Goal: Information Seeking & Learning: Understand process/instructions

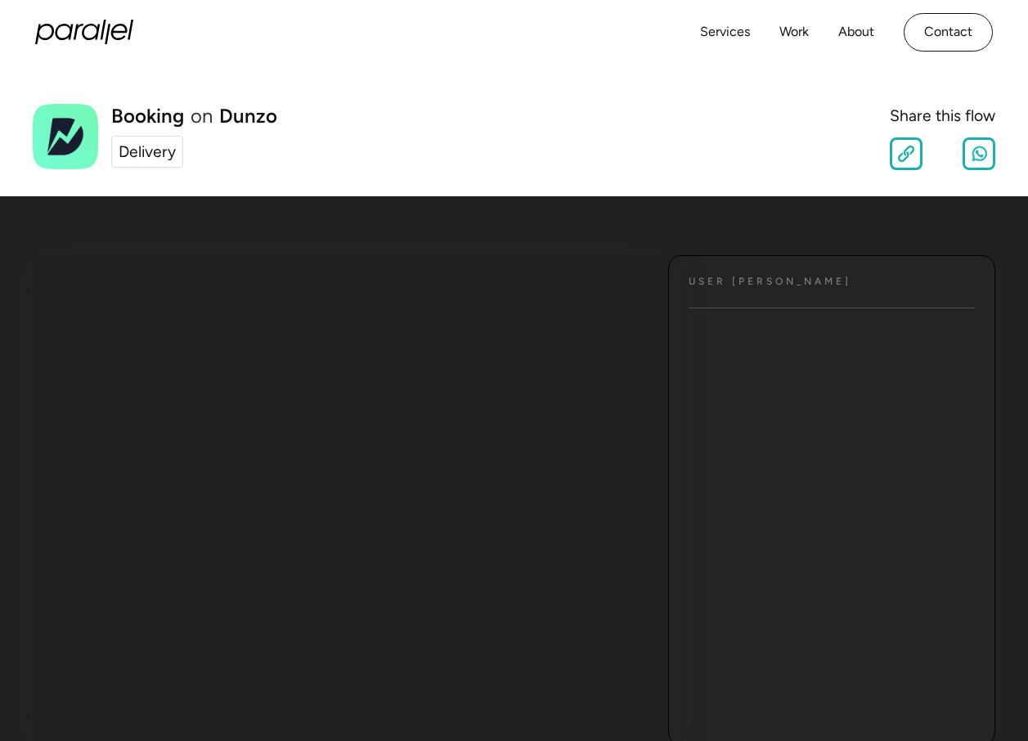
click at [163, 144] on div "Delivery" at bounding box center [147, 152] width 57 height 24
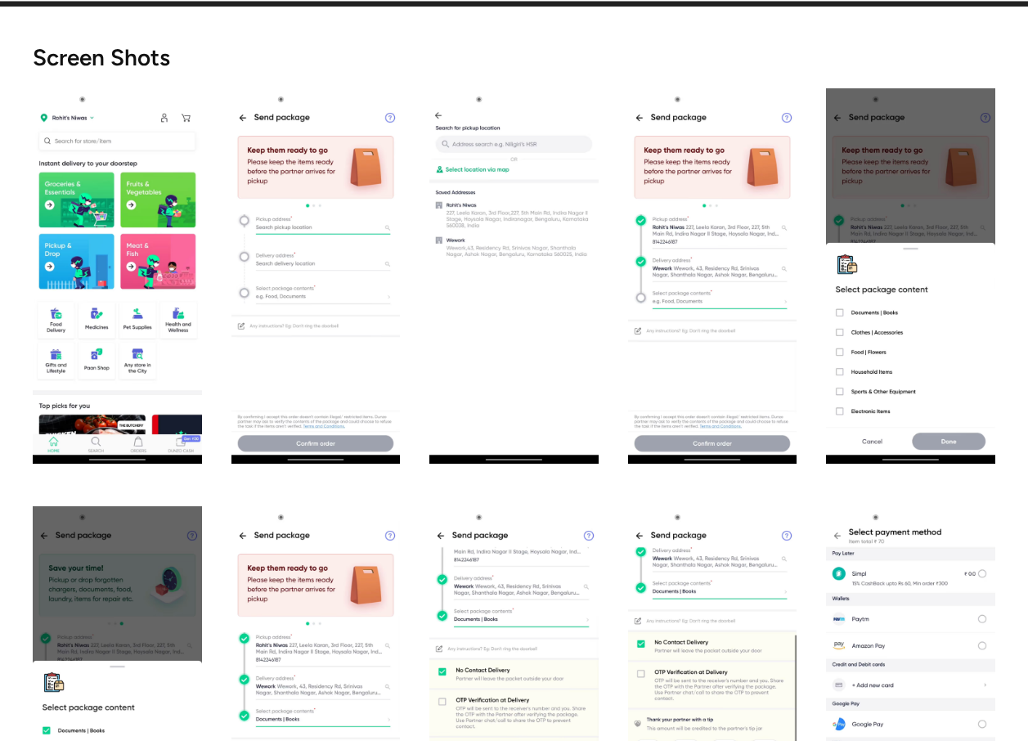
scroll to position [818, 0]
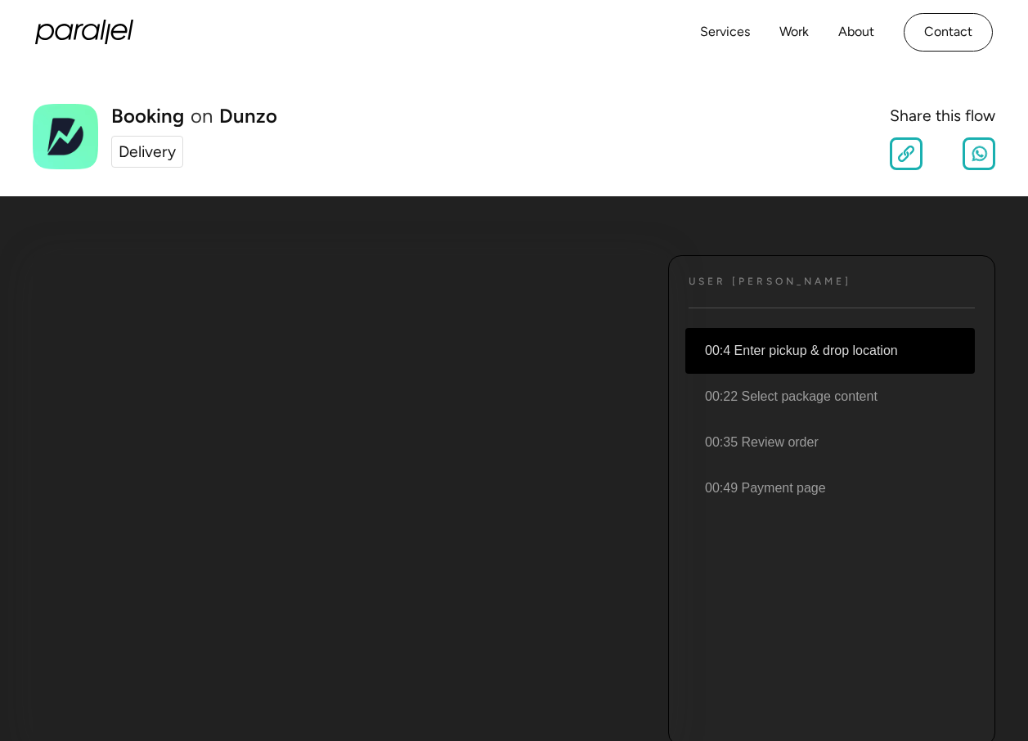
click at [817, 362] on li "00:4 Enter pickup & drop location" at bounding box center [831, 351] width 290 height 46
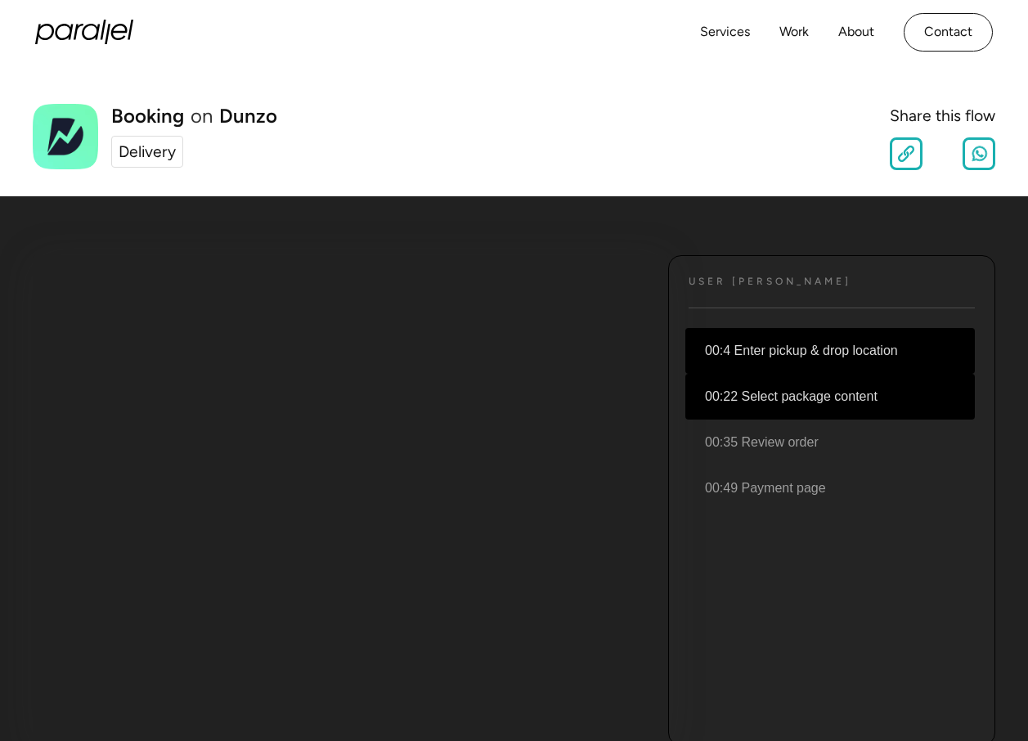
click at [758, 403] on li "00:22 Select package content" at bounding box center [831, 397] width 290 height 46
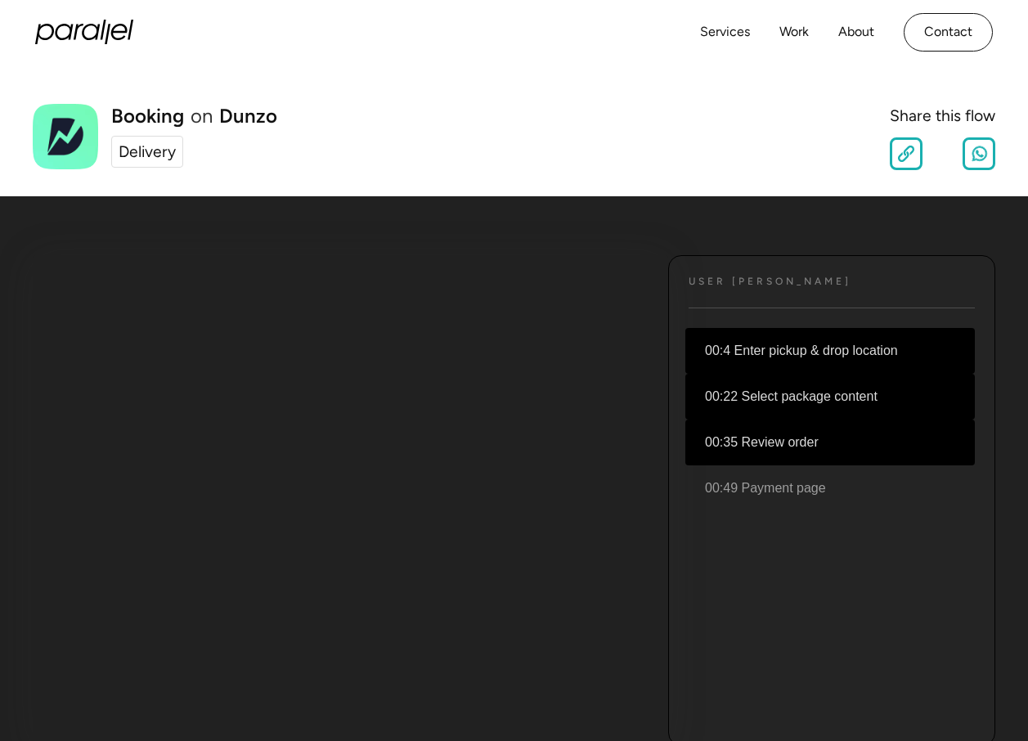
click at [753, 453] on li "00:35 Review order" at bounding box center [831, 443] width 290 height 46
click at [774, 362] on li "00:4 Enter pickup & drop location" at bounding box center [831, 351] width 290 height 46
click at [908, 158] on img at bounding box center [906, 154] width 16 height 16
click at [142, 146] on div "Delivery" at bounding box center [147, 152] width 57 height 24
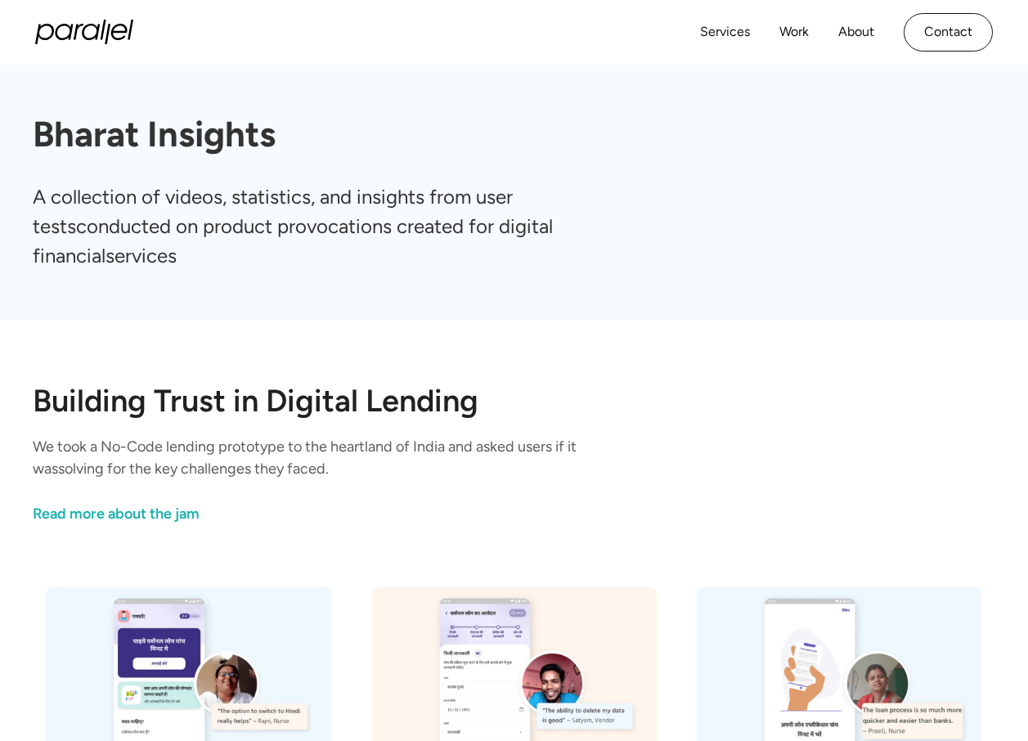
click at [812, 25] on div "Services Work About Careers Contact" at bounding box center [846, 32] width 293 height 38
click at [808, 27] on link "Work" at bounding box center [794, 32] width 29 height 24
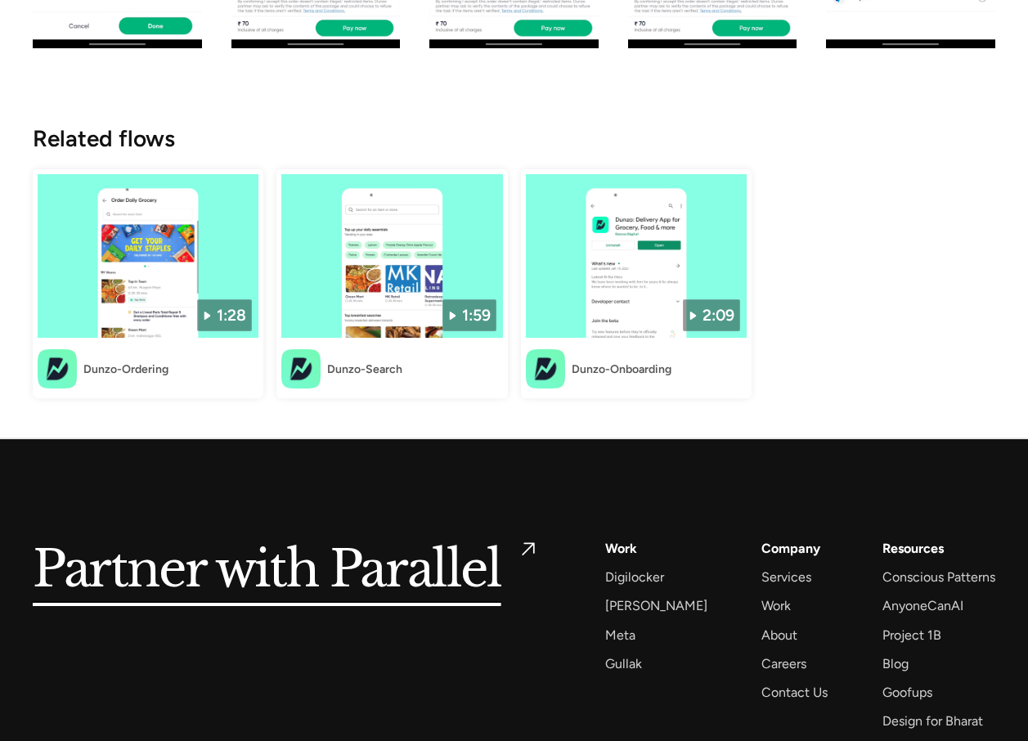
scroll to position [1636, 0]
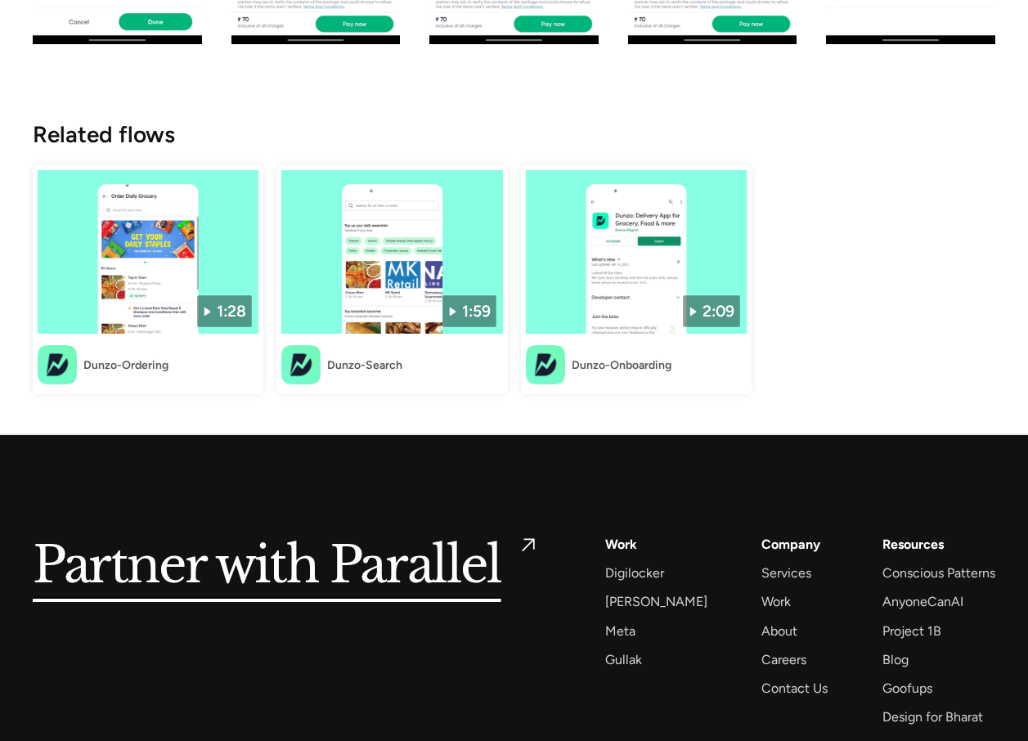
click at [65, 369] on img at bounding box center [57, 364] width 39 height 39
